Goal: Obtain resource: Download file/media

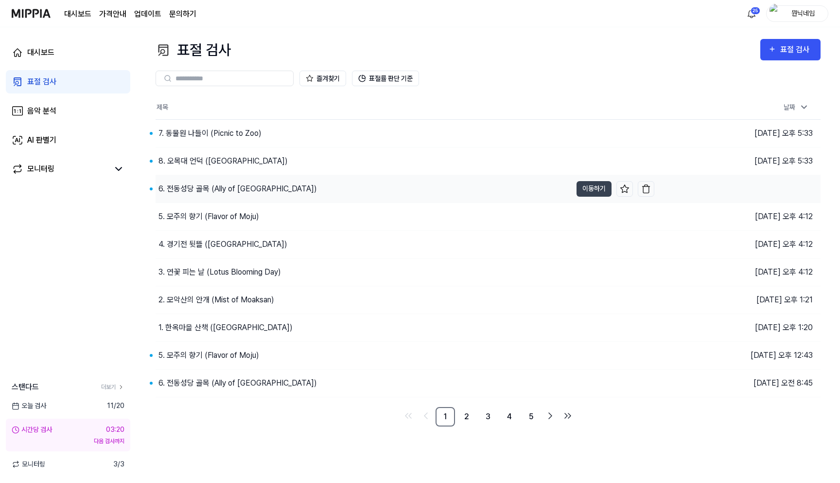
click at [203, 191] on div "6. 전동성당 골목 (Ally of [GEOGRAPHIC_DATA])" at bounding box center [238, 189] width 159 height 12
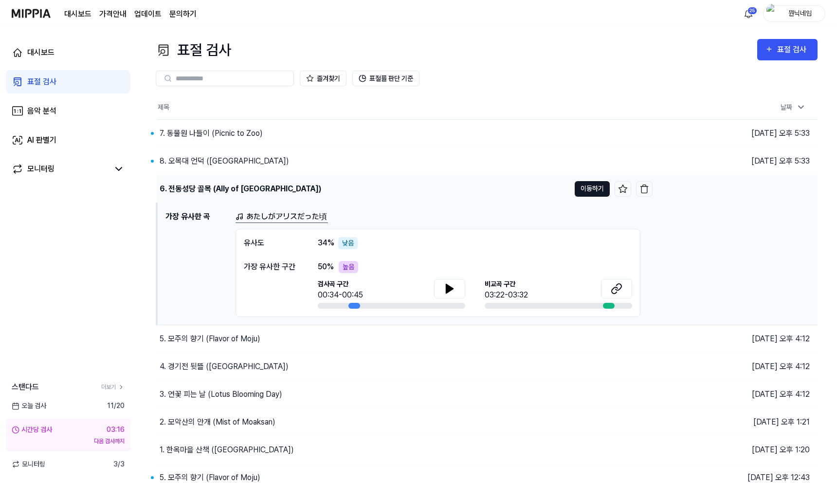
click at [589, 192] on button "이동하기" at bounding box center [591, 189] width 35 height 16
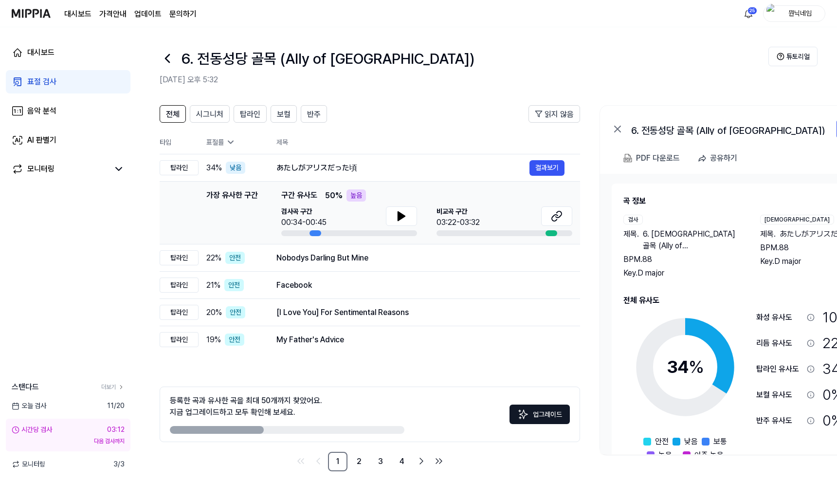
drag, startPoint x: 182, startPoint y: 63, endPoint x: 470, endPoint y: 69, distance: 288.5
click at [470, 69] on div "6. 전동성당 골목 (Ally of [GEOGRAPHIC_DATA])" at bounding box center [464, 58] width 608 height 23
copy h1 "6. 전동성당 골목 (Ally of [GEOGRAPHIC_DATA])"
click at [545, 174] on button "결과보기" at bounding box center [546, 168] width 35 height 16
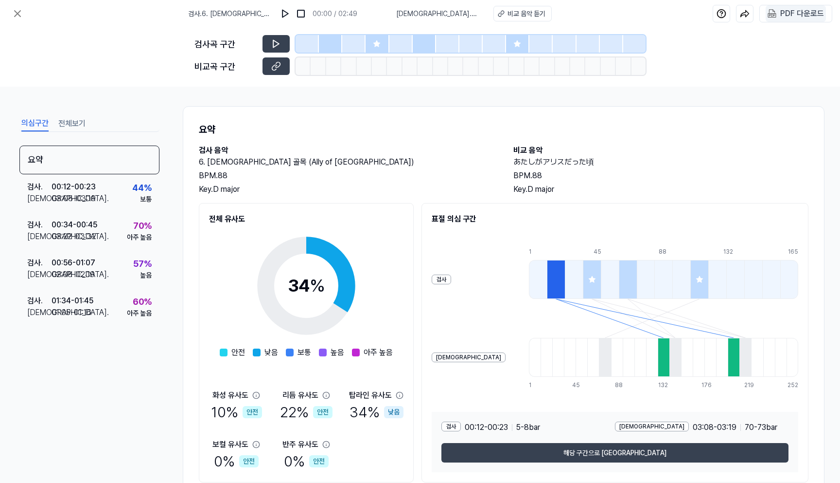
click at [809, 11] on div "PDF 다운로드" at bounding box center [803, 13] width 44 height 13
click at [16, 10] on icon at bounding box center [18, 14] width 12 height 12
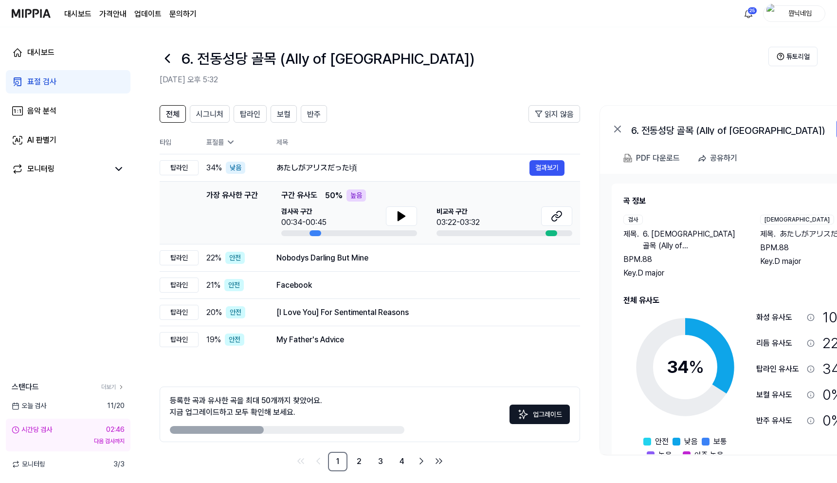
click at [165, 60] on icon at bounding box center [168, 59] width 16 height 16
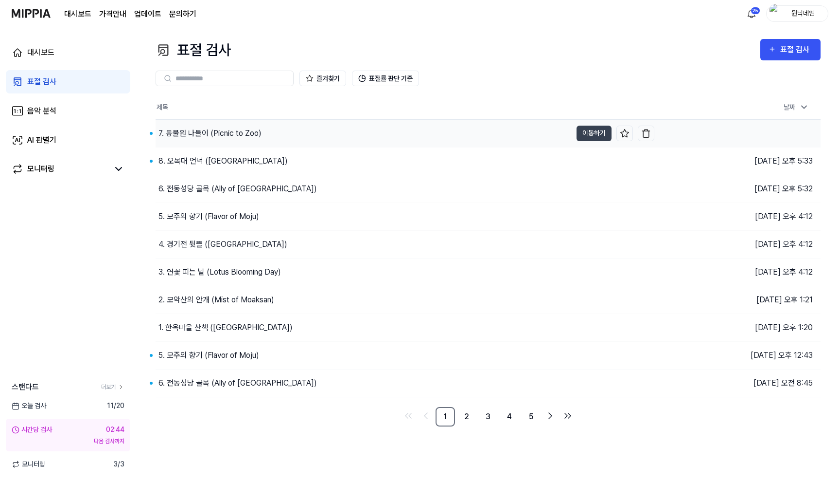
click at [196, 135] on div "7. 동물원 나들이 (Picnic to Zoo)" at bounding box center [210, 133] width 103 height 12
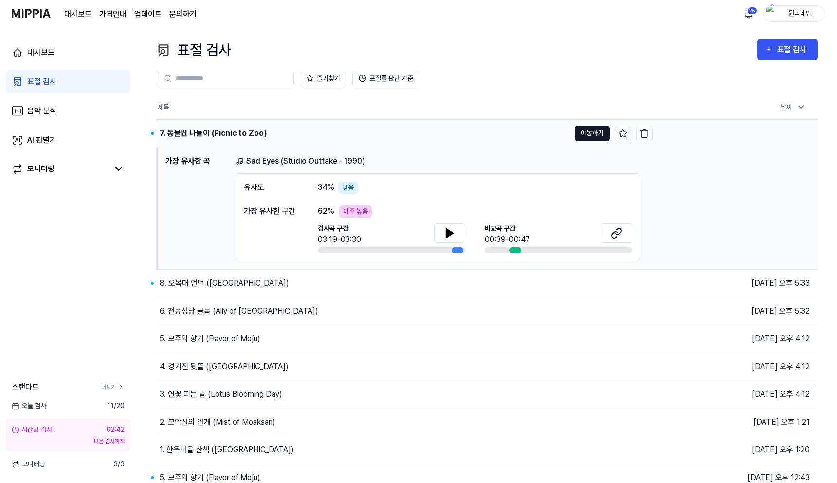
click at [590, 134] on button "이동하기" at bounding box center [591, 133] width 35 height 16
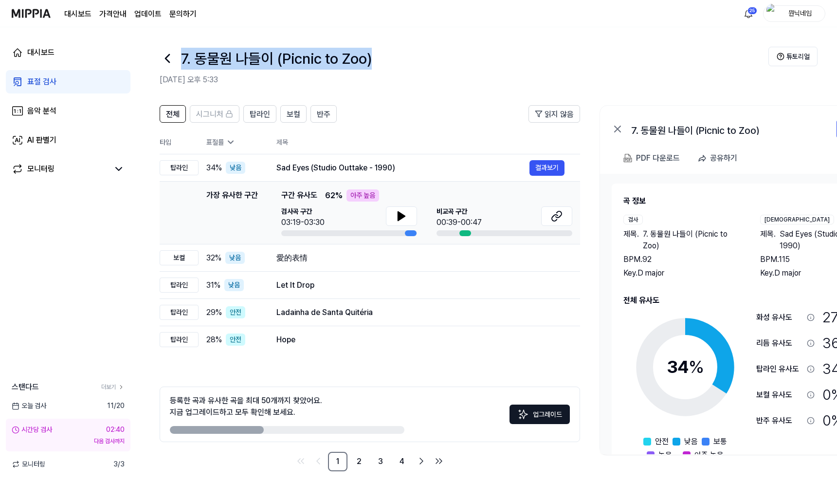
drag, startPoint x: 182, startPoint y: 55, endPoint x: 382, endPoint y: 64, distance: 200.1
click at [382, 64] on div "7. 동물원 나들이 (Picnic to Zoo)" at bounding box center [464, 58] width 608 height 23
copy h1 "7. 동물원 나들이 (Picnic to Zoo)"
click at [551, 170] on button "결과보기" at bounding box center [546, 168] width 35 height 16
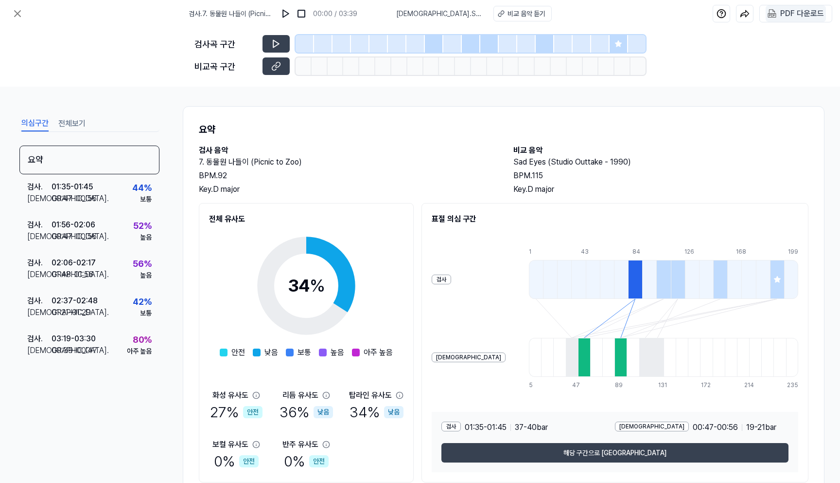
click at [800, 7] on div "PDF 다운로드" at bounding box center [803, 13] width 44 height 13
click at [19, 18] on icon at bounding box center [18, 14] width 12 height 12
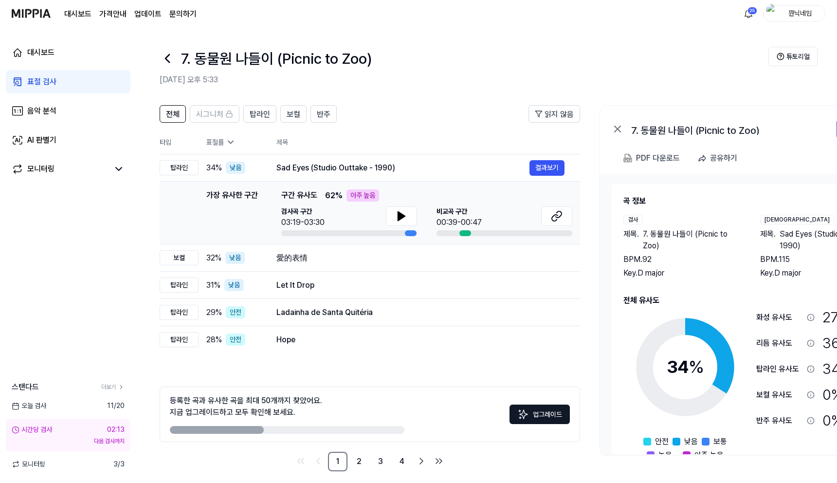
click at [168, 56] on icon at bounding box center [167, 58] width 4 height 8
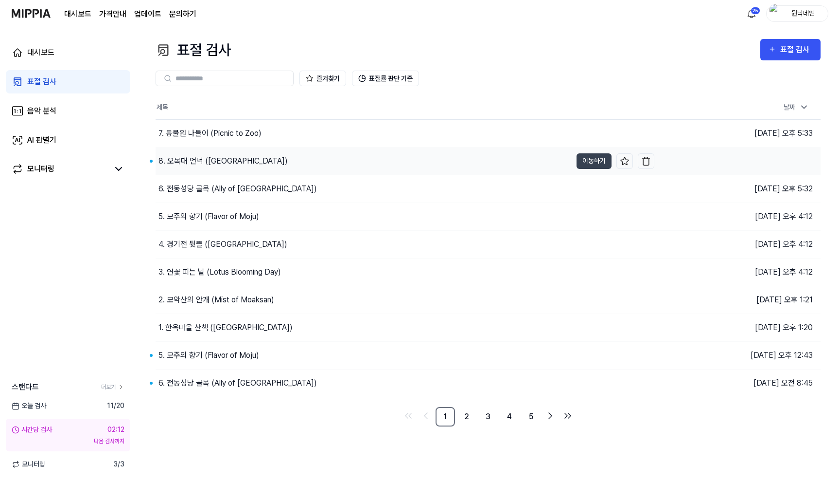
click at [192, 163] on div "8. 오목대 언덕 ([GEOGRAPHIC_DATA])" at bounding box center [223, 161] width 129 height 12
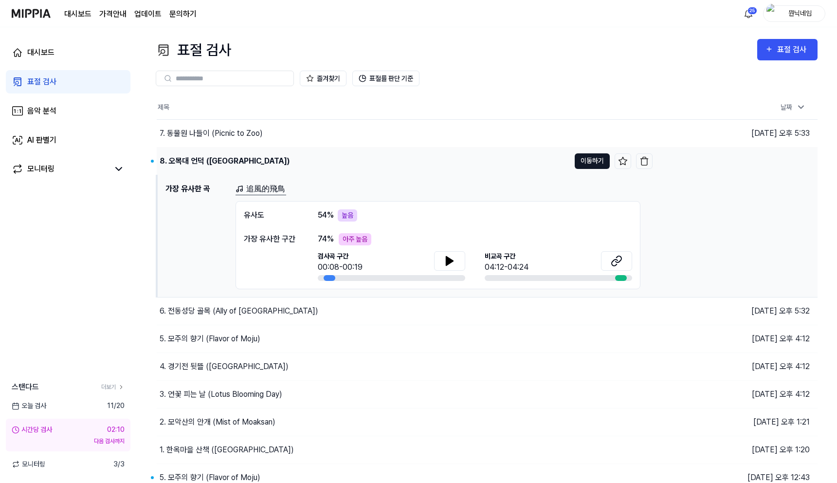
click at [590, 163] on button "이동하기" at bounding box center [591, 161] width 35 height 16
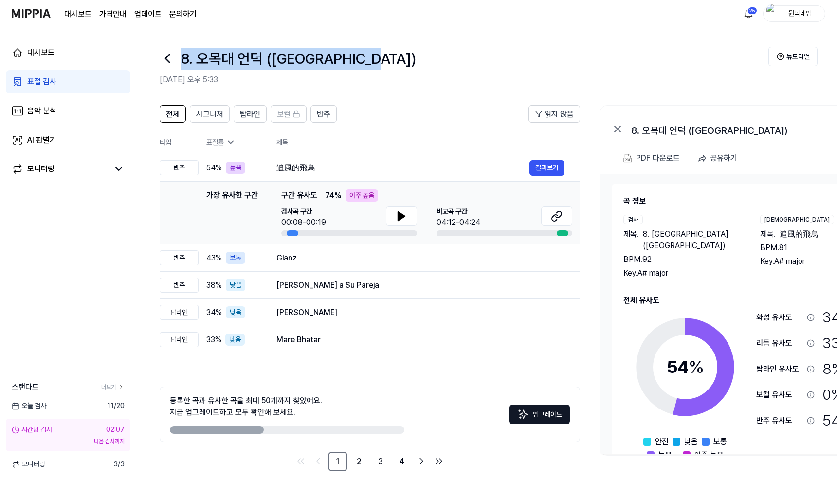
drag, startPoint x: 185, startPoint y: 57, endPoint x: 369, endPoint y: 69, distance: 184.7
click at [369, 69] on div "8. 오목대 언덕 ([GEOGRAPHIC_DATA])" at bounding box center [464, 58] width 608 height 23
copy h1 "8. 오목대 언덕 ([GEOGRAPHIC_DATA])"
click at [553, 166] on button "결과보기" at bounding box center [546, 168] width 35 height 16
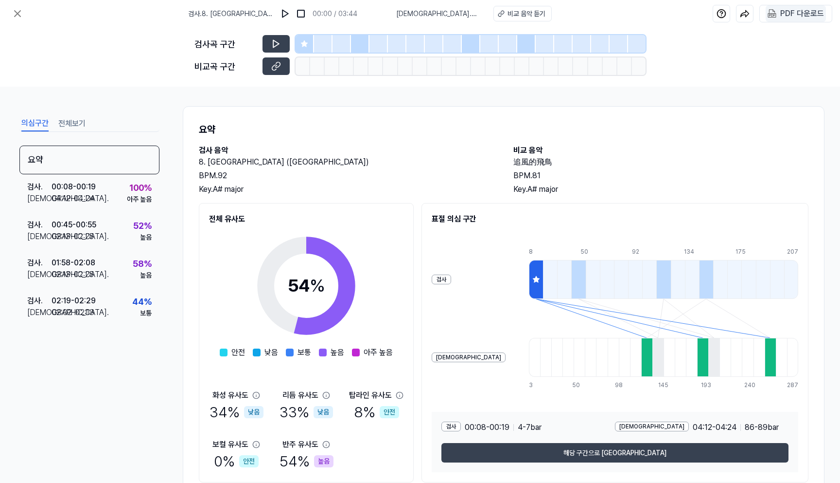
click at [798, 15] on div "PDF 다운로드" at bounding box center [803, 13] width 44 height 13
click at [18, 11] on icon at bounding box center [18, 14] width 12 height 12
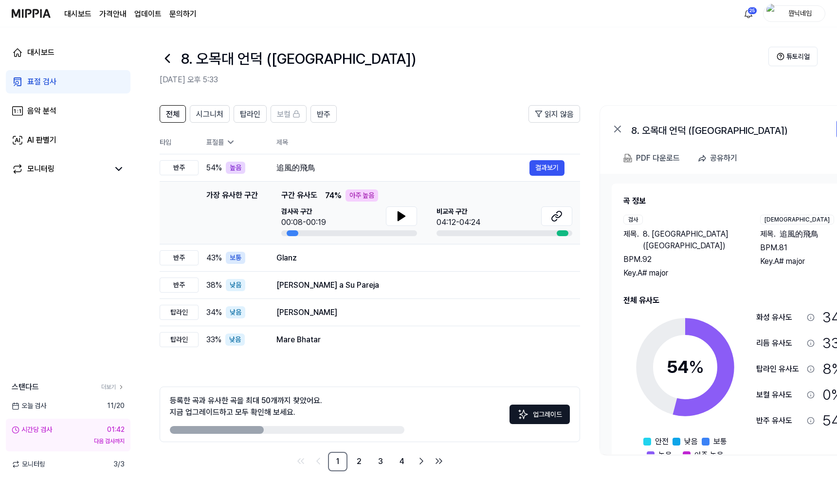
click at [170, 55] on icon at bounding box center [168, 59] width 16 height 16
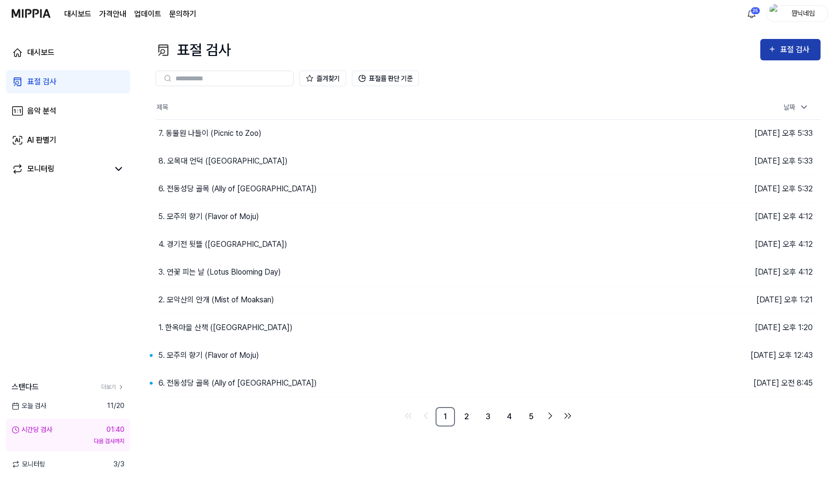
click at [789, 55] on div "표절 검사" at bounding box center [797, 49] width 33 height 13
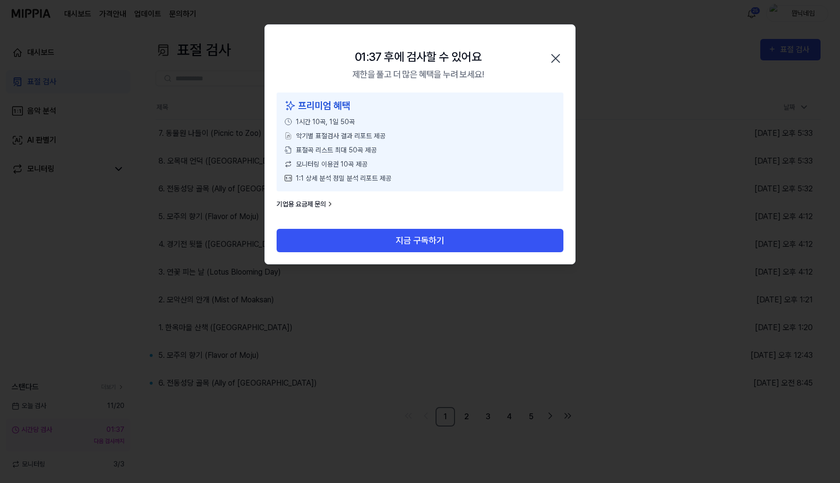
click at [558, 60] on icon "button" at bounding box center [556, 58] width 8 height 8
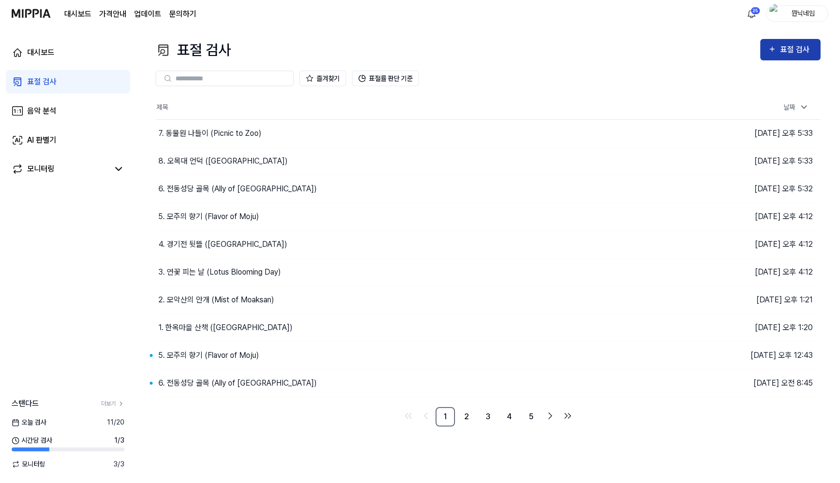
click at [779, 58] on button "표절 검사" at bounding box center [791, 49] width 60 height 21
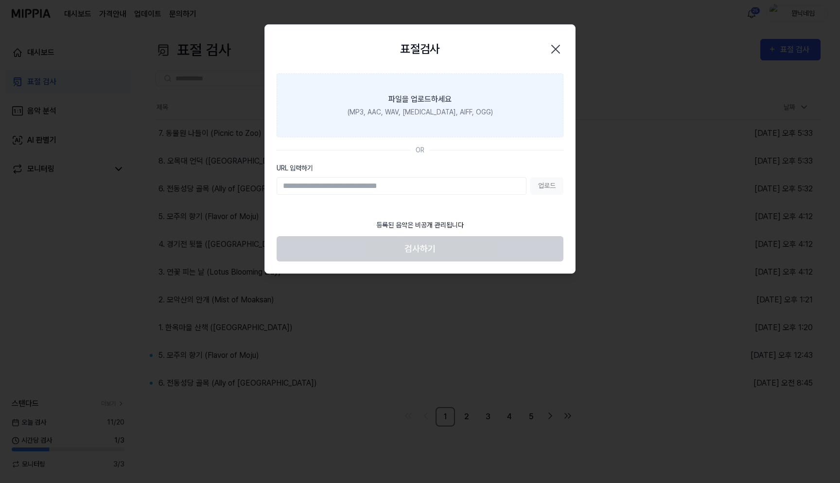
click at [481, 117] on label "파일을 업로드하세요 (MP3, AAC, WAV, FLAC, AIFF, OGG)" at bounding box center [420, 105] width 287 height 64
click at [0, 0] on input "파일을 업로드하세요 (MP3, AAC, WAV, FLAC, AIFF, OGG)" at bounding box center [0, 0] width 0 height 0
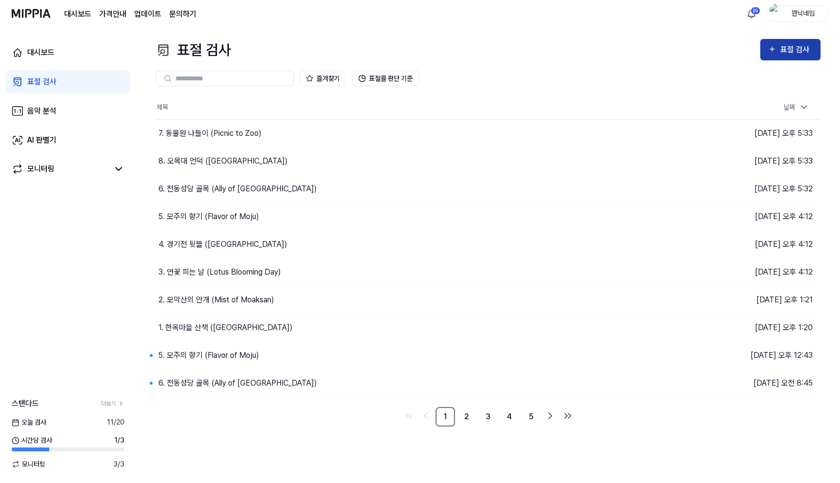
click at [796, 55] on div "표절 검사" at bounding box center [797, 49] width 33 height 13
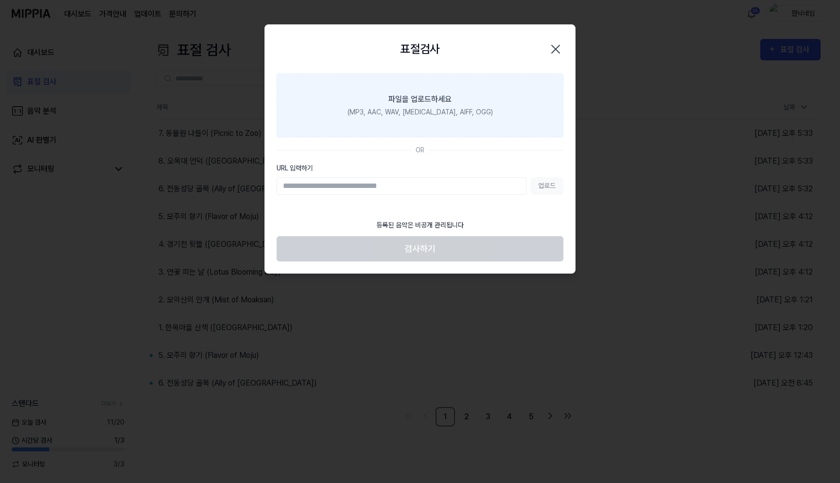
click at [470, 133] on label "파일을 업로드하세요 (MP3, AAC, WAV, FLAC, AIFF, OGG)" at bounding box center [420, 105] width 287 height 64
click at [0, 0] on input "파일을 업로드하세요 (MP3, AAC, WAV, FLAC, AIFF, OGG)" at bounding box center [0, 0] width 0 height 0
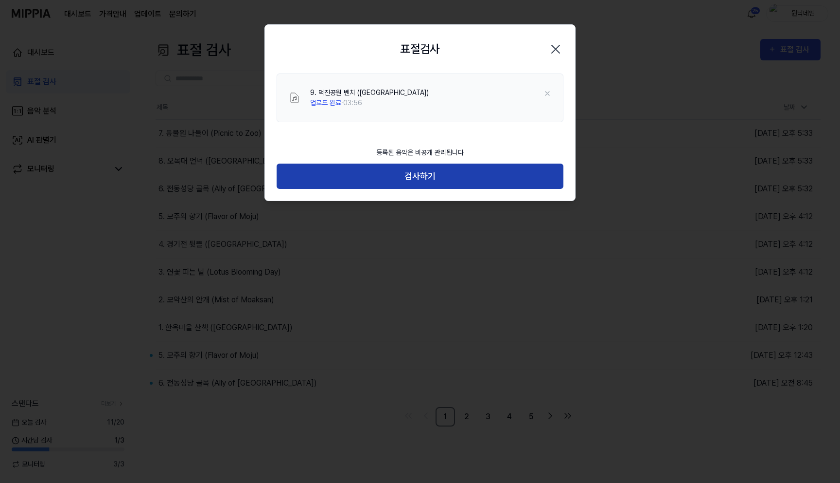
click at [487, 176] on button "검사하기" at bounding box center [420, 176] width 287 height 26
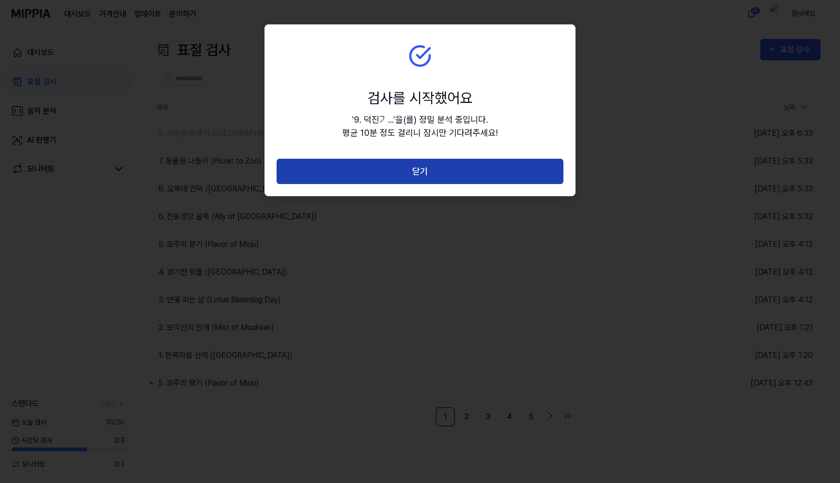
click at [363, 177] on button "닫기" at bounding box center [420, 172] width 287 height 26
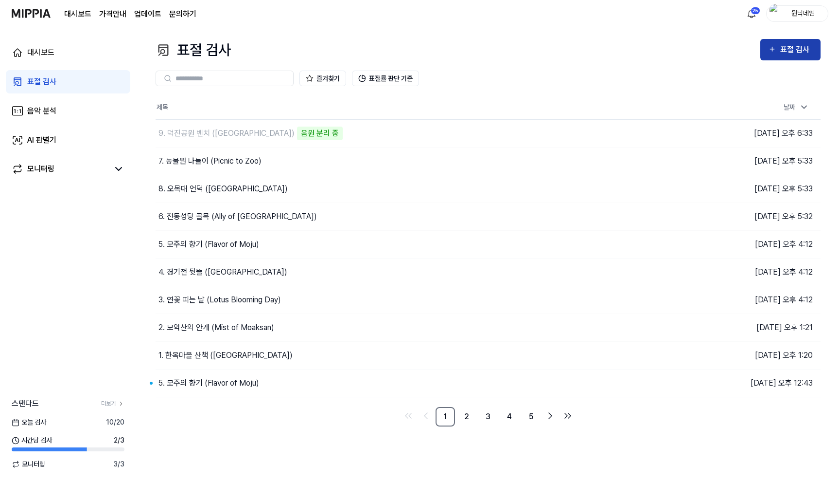
click at [790, 50] on div "표절 검사" at bounding box center [797, 49] width 33 height 13
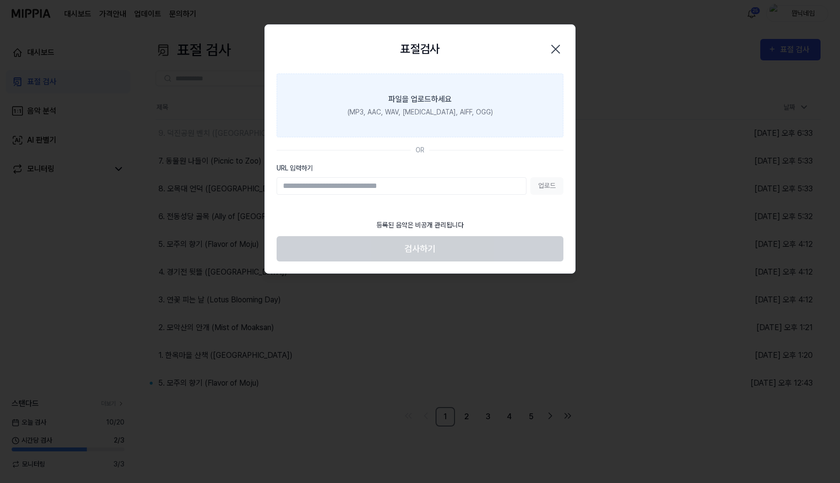
click at [403, 114] on div "(MP3, AAC, WAV, FLAC, AIFF, OGG)" at bounding box center [420, 112] width 145 height 10
click at [0, 0] on input "파일을 업로드하세요 (MP3, AAC, WAV, FLAC, AIFF, OGG)" at bounding box center [0, 0] width 0 height 0
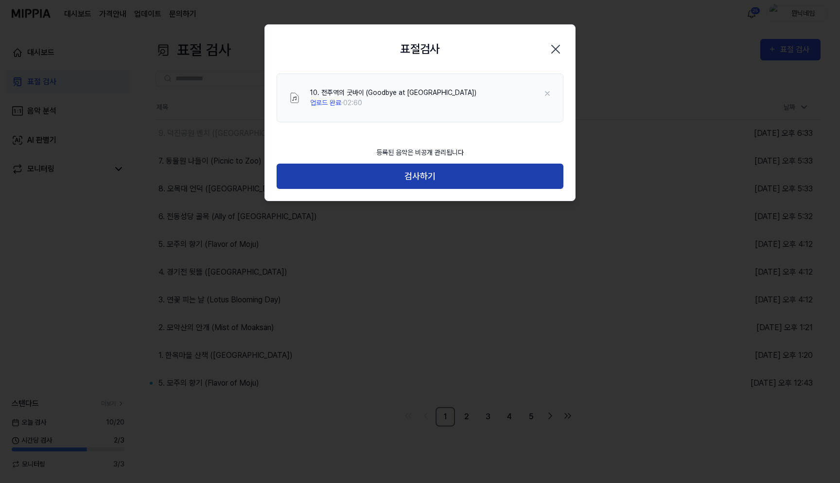
click at [490, 188] on button "검사하기" at bounding box center [420, 176] width 287 height 26
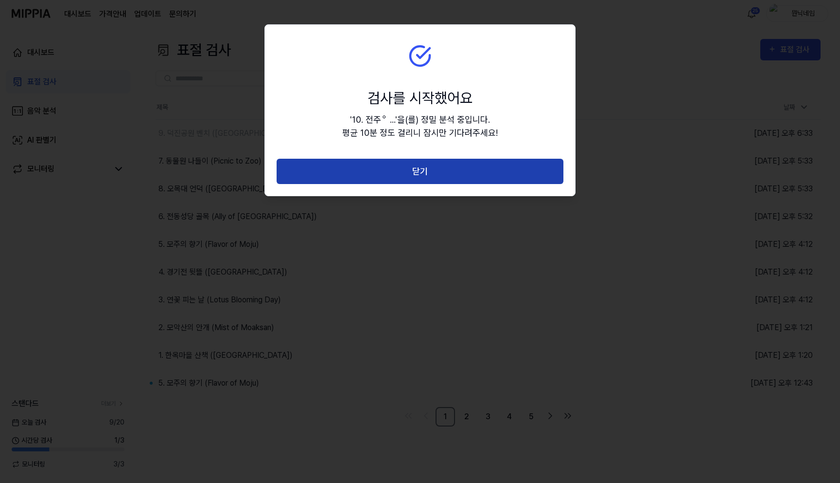
click at [508, 172] on button "닫기" at bounding box center [420, 172] width 287 height 26
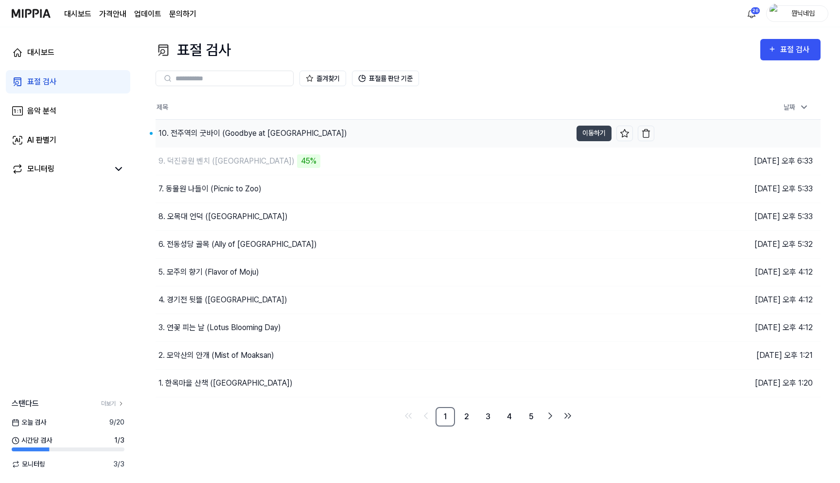
click at [311, 133] on div "10. 전주역의 굿바이 (Goodbye at Jeonju Station)" at bounding box center [253, 133] width 189 height 12
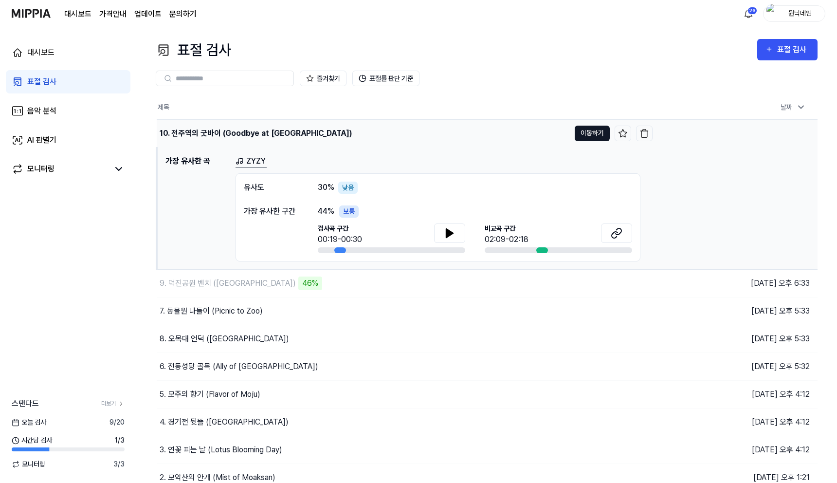
click at [584, 131] on button "이동하기" at bounding box center [591, 133] width 35 height 16
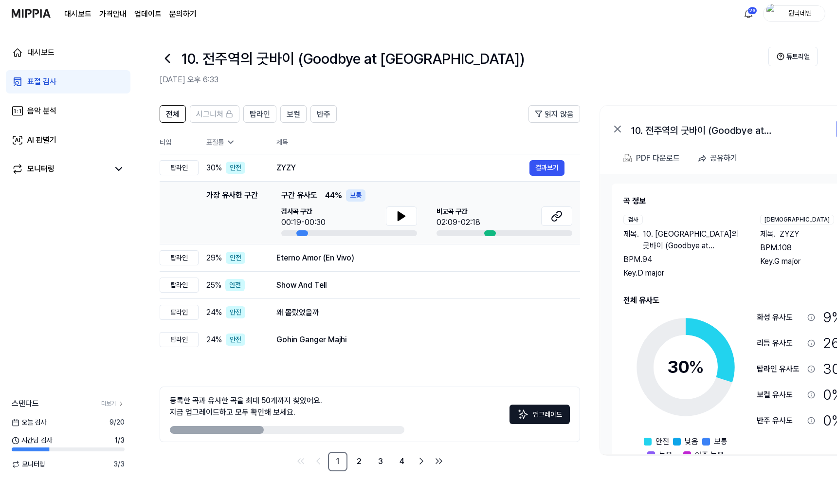
drag, startPoint x: 184, startPoint y: 58, endPoint x: 344, endPoint y: 48, distance: 160.9
click at [344, 48] on h1 "10. 전주역의 굿바이 (Goodbye at Jeonju Station)" at bounding box center [352, 59] width 343 height 22
click at [193, 58] on h1 "10. 전주역의 굿바이 (Goodbye at Jeonju Station)" at bounding box center [352, 59] width 343 height 22
click at [191, 58] on h1 "10. 전주역의 굿바이 (Goodbye at Jeonju Station)" at bounding box center [352, 59] width 343 height 22
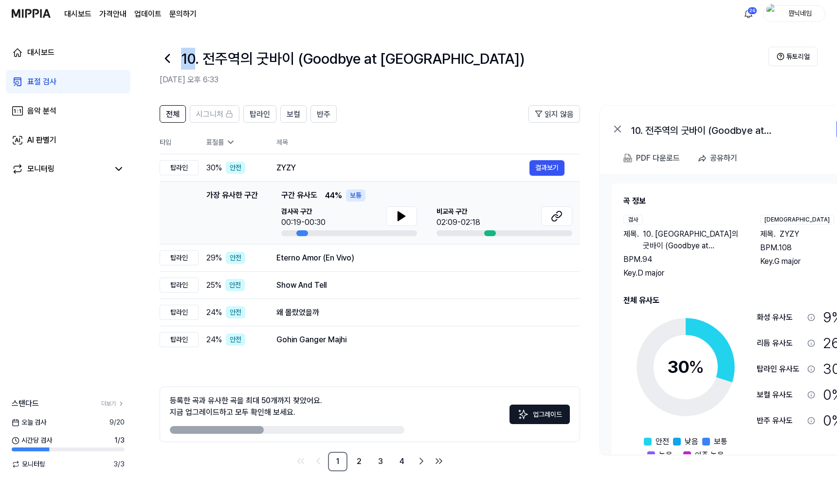
click at [182, 63] on h1 "10. 전주역의 굿바이 (Goodbye at Jeonju Station)" at bounding box center [352, 59] width 343 height 22
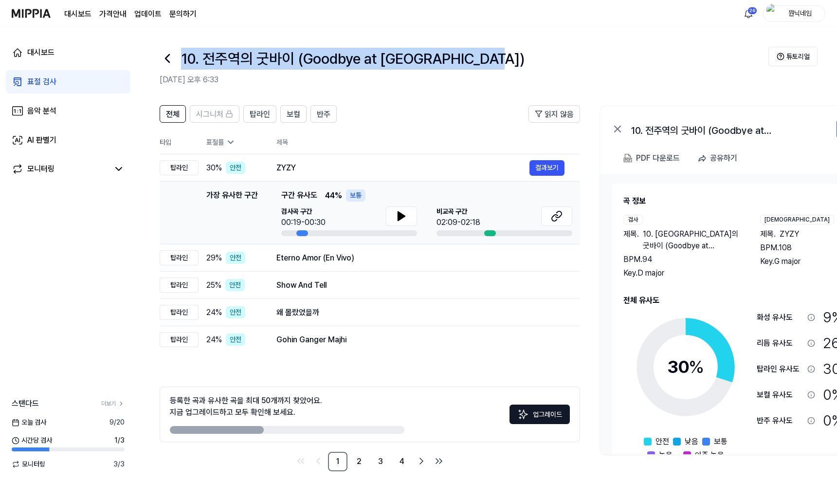
drag, startPoint x: 182, startPoint y: 63, endPoint x: 486, endPoint y: 67, distance: 303.5
click at [486, 67] on div "10. 전주역의 굿바이 (Goodbye at Jeonju Station)" at bounding box center [464, 58] width 608 height 23
copy h1 "10. 전주역의 굿바이 (Goodbye at Jeonju Station)"
click at [535, 177] on td "ZYZY 결과보기" at bounding box center [420, 167] width 319 height 27
click at [552, 163] on button "결과보기" at bounding box center [546, 168] width 35 height 16
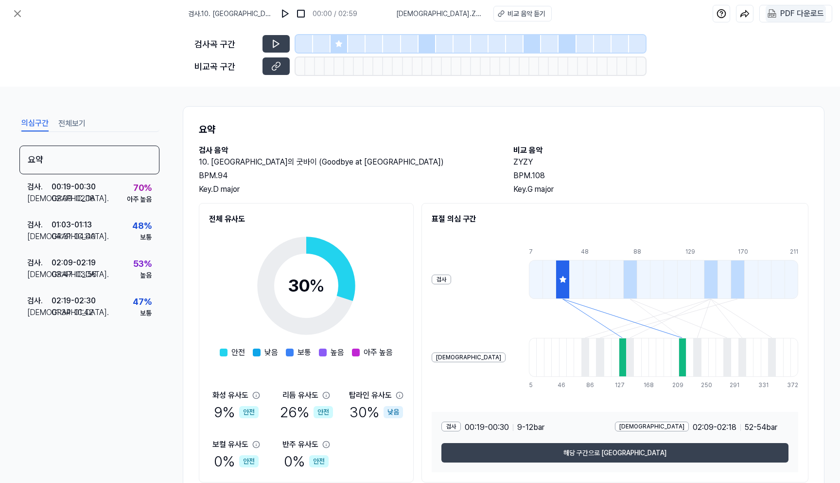
click at [787, 10] on div "PDF 다운로드" at bounding box center [803, 13] width 44 height 13
click at [24, 19] on button at bounding box center [17, 13] width 19 height 19
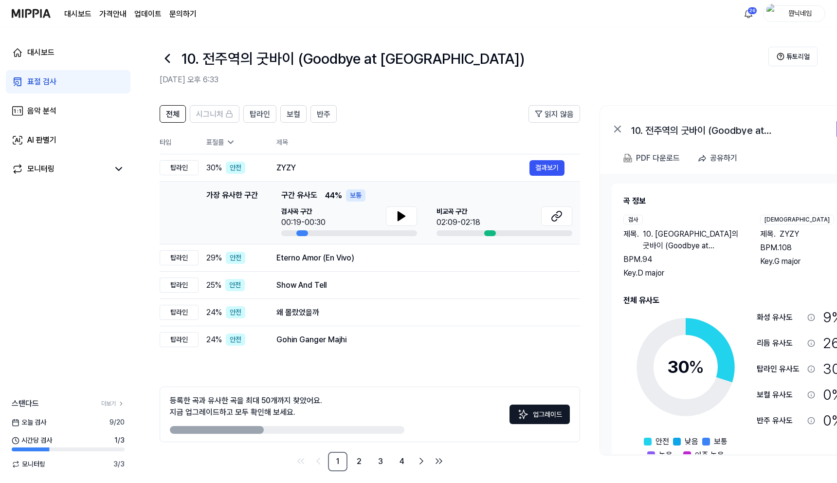
click at [164, 66] on icon at bounding box center [168, 59] width 16 height 16
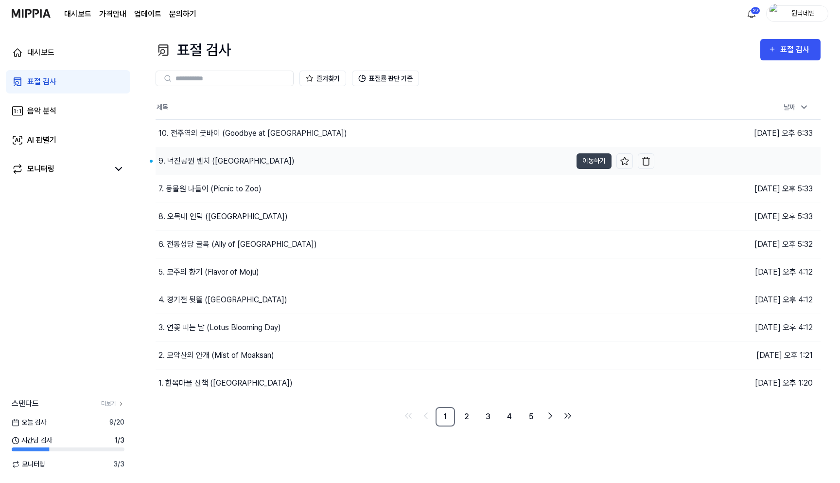
click at [244, 163] on div "9. 덕진공원 벤치 (Deokjin Park Bench)" at bounding box center [227, 161] width 136 height 12
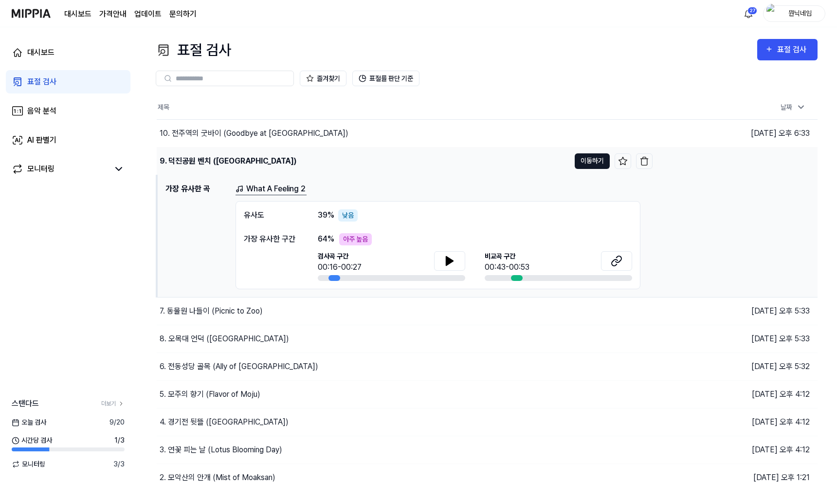
click at [589, 160] on button "이동하기" at bounding box center [591, 161] width 35 height 16
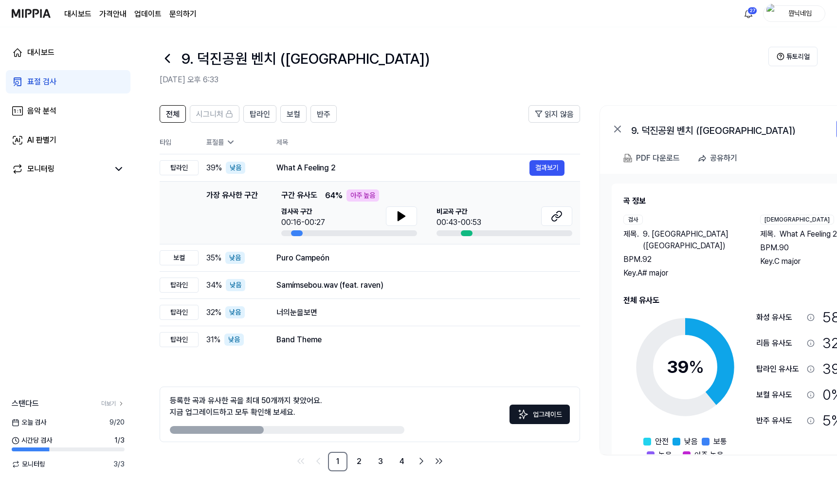
drag, startPoint x: 184, startPoint y: 60, endPoint x: 427, endPoint y: 67, distance: 243.3
click at [427, 67] on div "9. 덕진공원 벤치 (Deokjin Park Bench)" at bounding box center [464, 58] width 608 height 23
copy h1 "9. 덕진공원 벤치 (Deokjin Park Bench)"
click at [542, 163] on button "결과보기" at bounding box center [546, 168] width 35 height 16
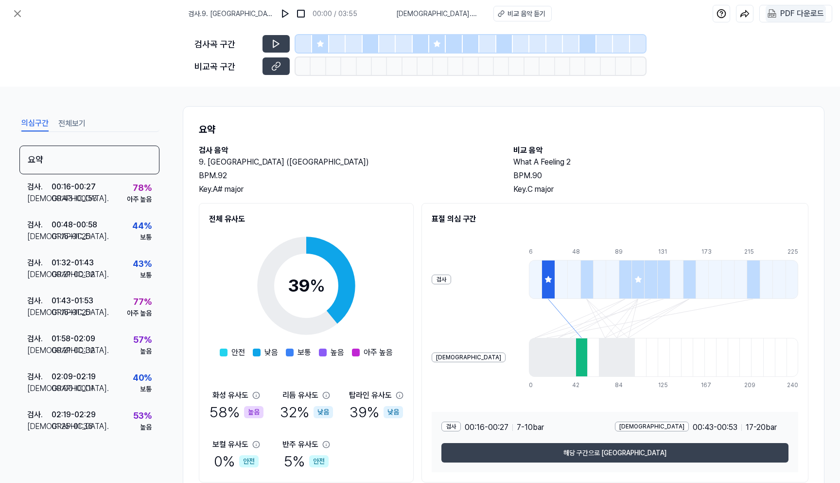
click at [778, 13] on 다운로드 "PDF 다운로드" at bounding box center [796, 13] width 60 height 17
